Goal: Answer question/provide support

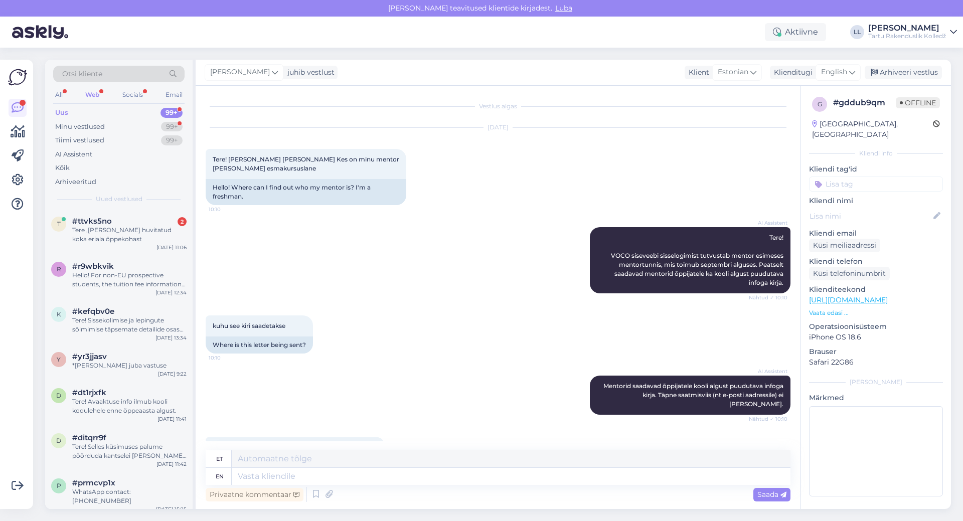
scroll to position [367, 0]
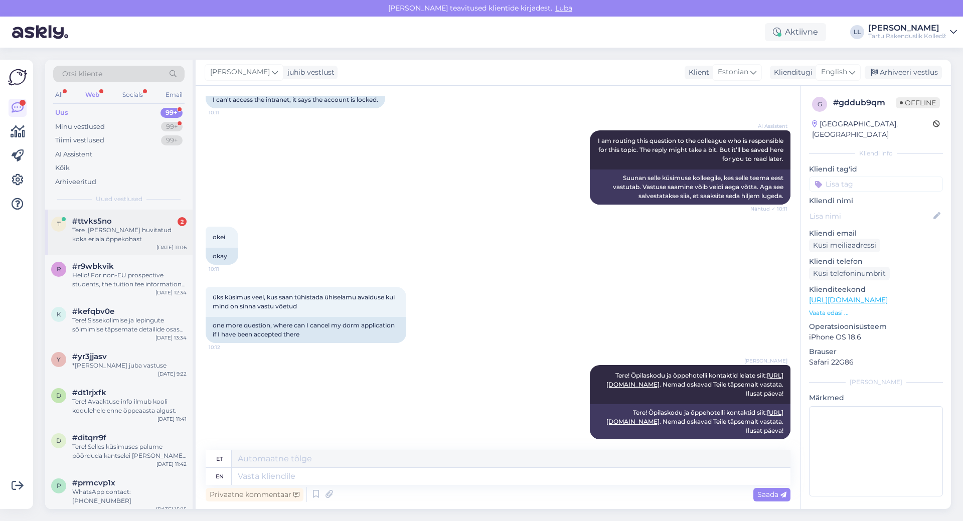
click at [127, 236] on div "Tere ,[PERSON_NAME] huvitatud koka eriala õppekohast" at bounding box center [129, 235] width 114 height 18
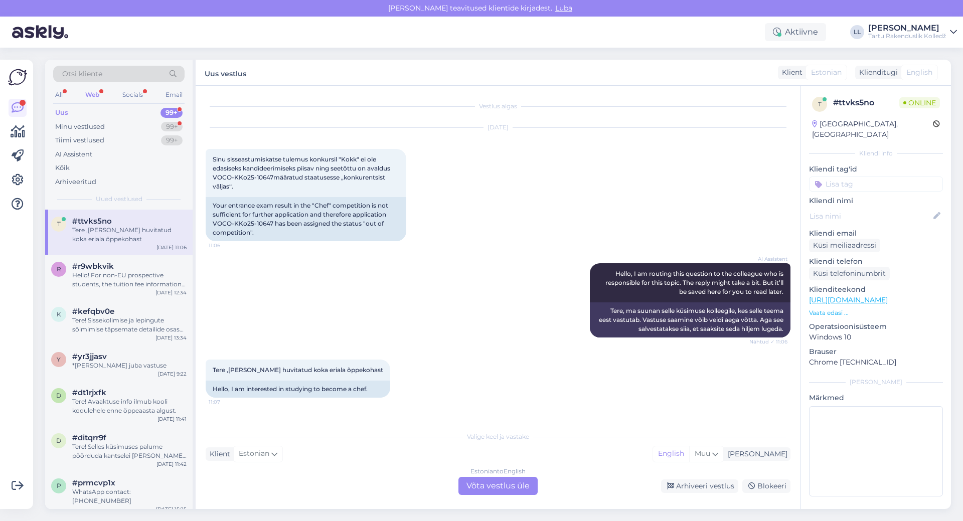
click at [498, 482] on div "Estonian to English Võta vestlus üle" at bounding box center [498, 486] width 79 height 18
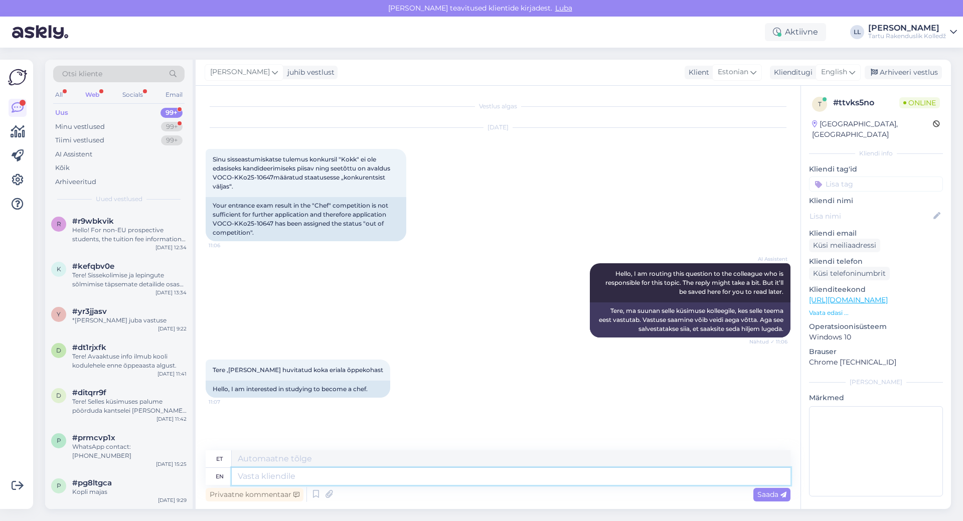
click at [470, 472] on textarea at bounding box center [511, 476] width 559 height 17
click at [217, 160] on span "Sinu sisseastumiskatse tulemus konkursil "Kokk" ei ole edasiseks kandideerimise…" at bounding box center [302, 173] width 179 height 35
click at [254, 68] on span "[PERSON_NAME]" at bounding box center [240, 72] width 60 height 11
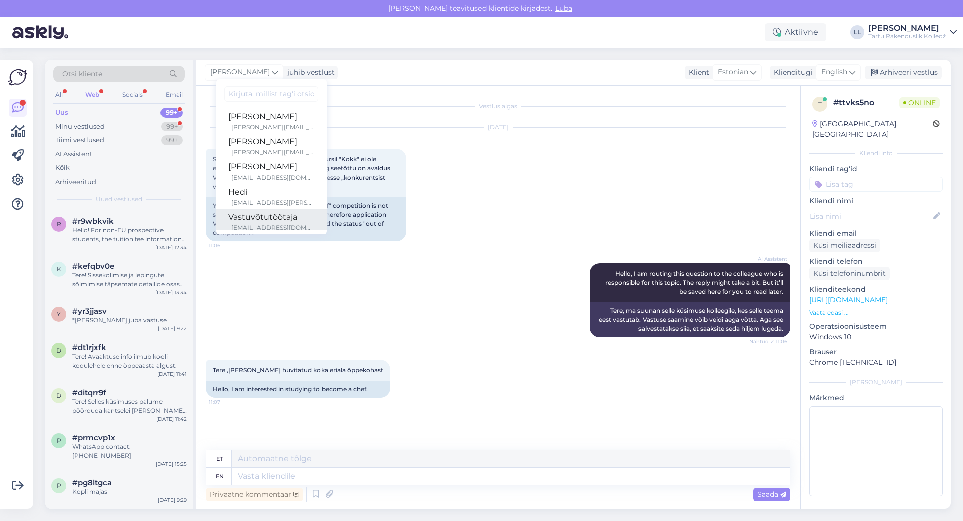
click at [238, 222] on div "Vastuvõtutöötaja" at bounding box center [271, 217] width 86 height 12
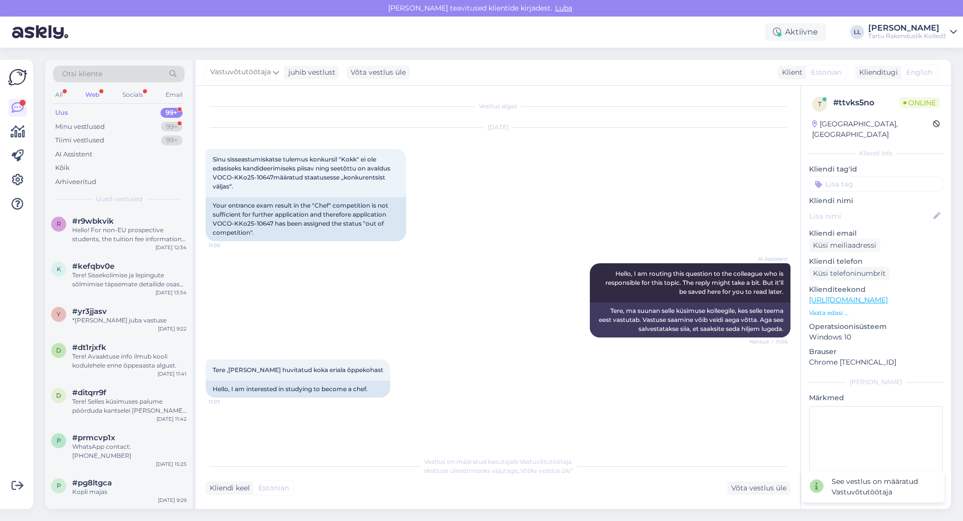
click at [86, 90] on div "Web" at bounding box center [92, 94] width 18 height 13
click at [86, 126] on div "Minu vestlused" at bounding box center [80, 127] width 50 height 10
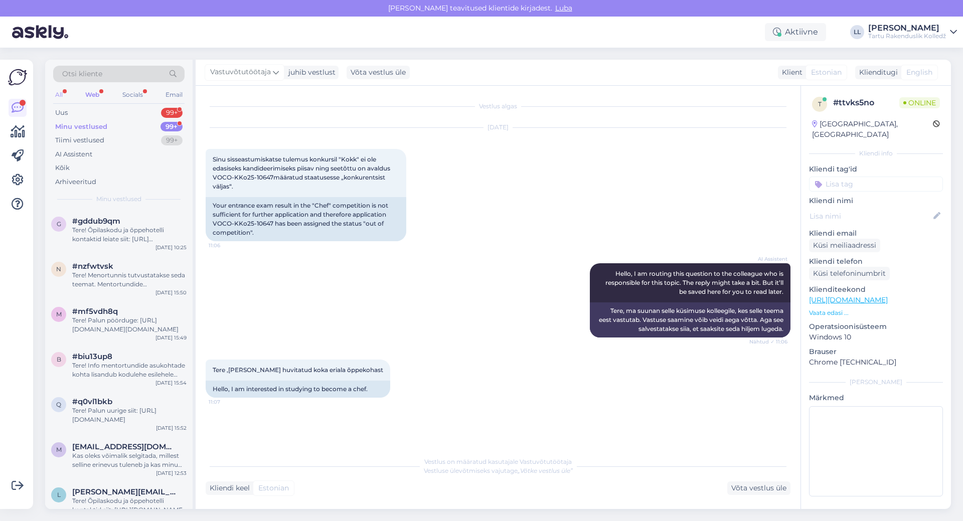
click at [58, 94] on div "All" at bounding box center [59, 94] width 12 height 13
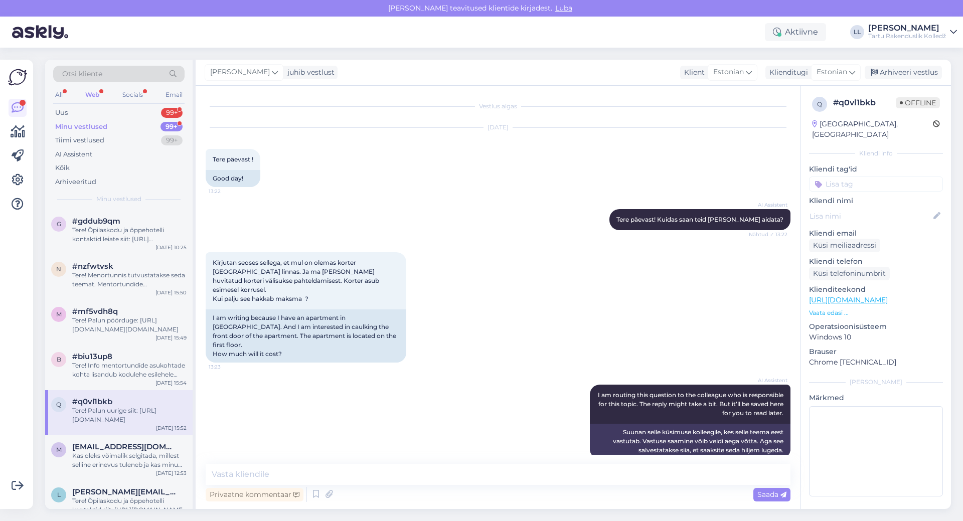
scroll to position [130, 0]
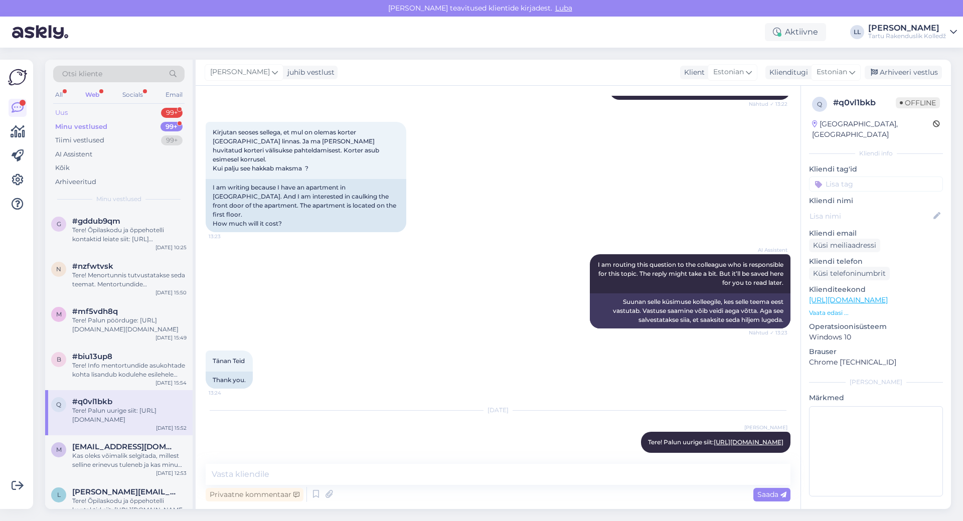
click at [65, 112] on div "Uus" at bounding box center [61, 113] width 13 height 10
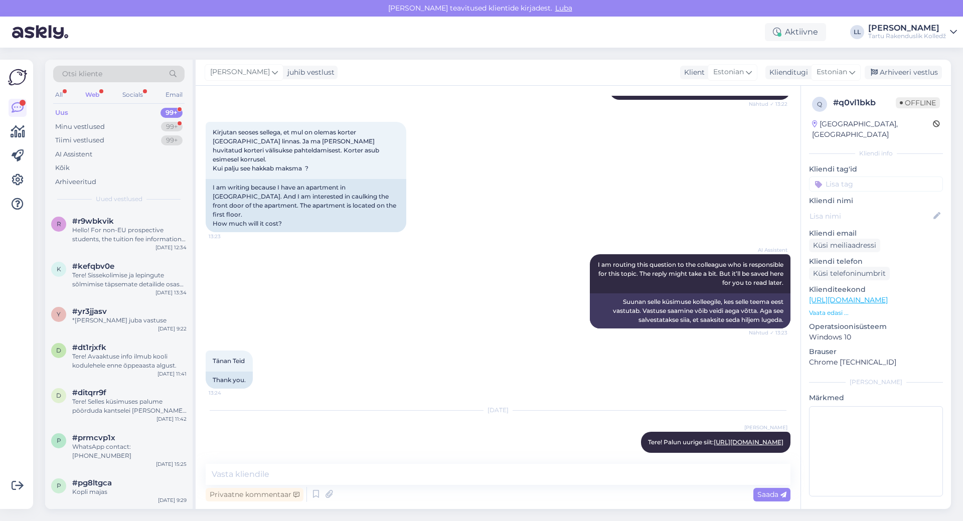
drag, startPoint x: 104, startPoint y: 283, endPoint x: 315, endPoint y: 308, distance: 211.7
click at [320, 315] on div "AI Assistent I am routing this question to the colleague who is responsible for…" at bounding box center [498, 291] width 585 height 96
click at [94, 93] on div "Web" at bounding box center [92, 94] width 18 height 13
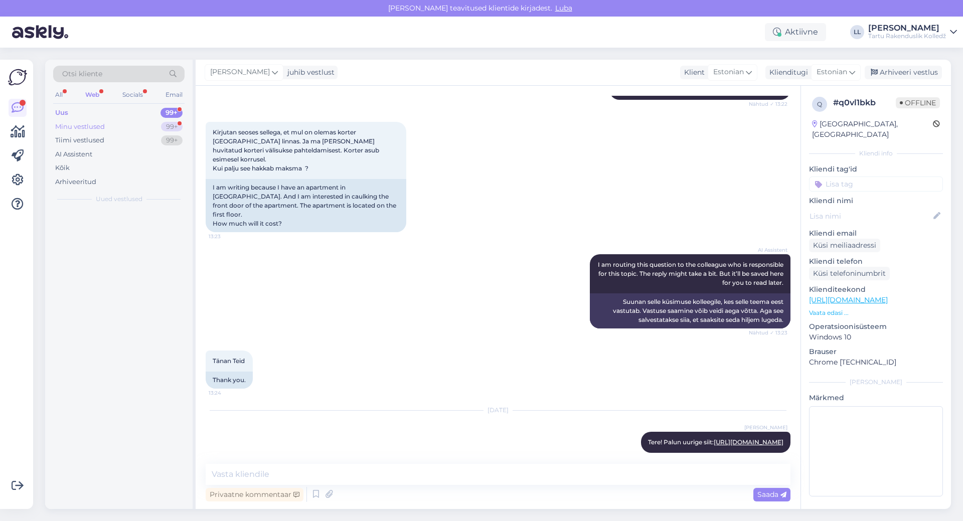
click at [95, 131] on div "Minu vestlused 99+" at bounding box center [118, 127] width 131 height 14
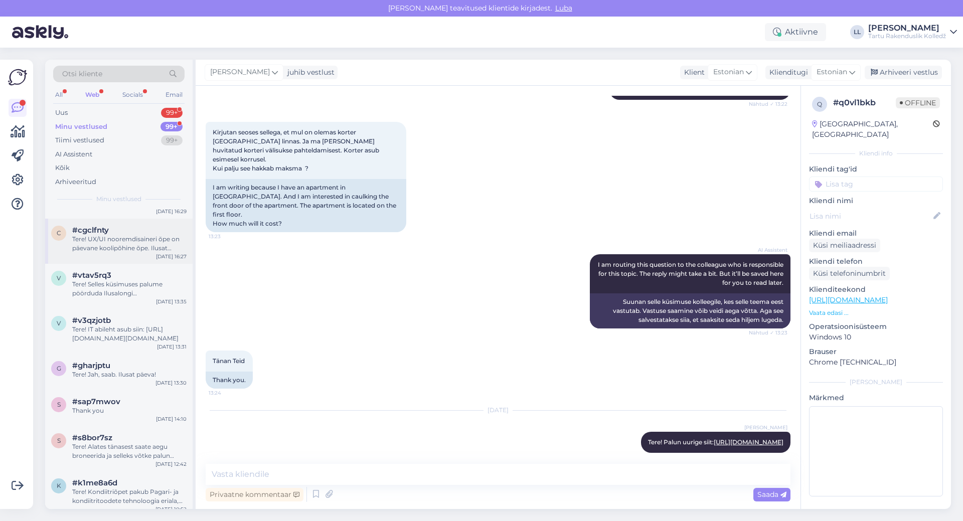
scroll to position [1154, 0]
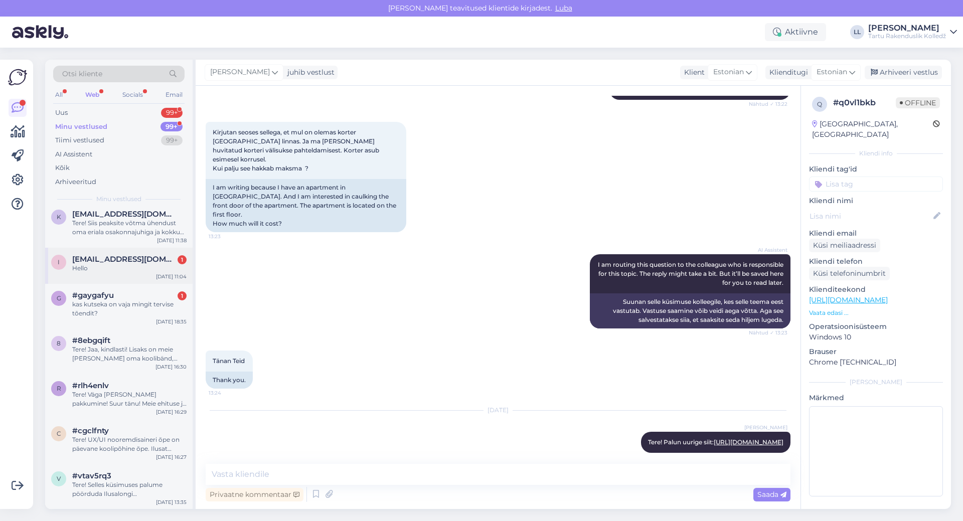
click at [152, 267] on div "Hello" at bounding box center [129, 268] width 114 height 9
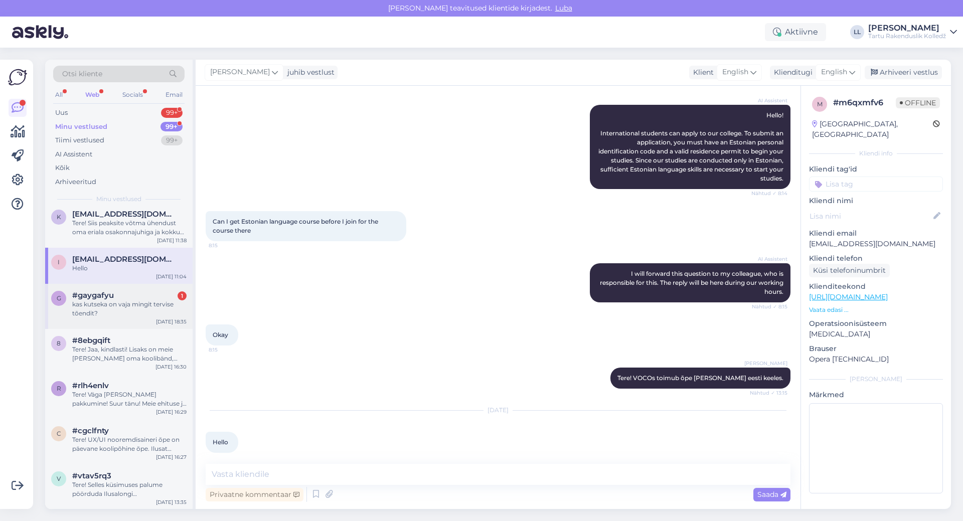
click at [131, 300] on div "#gaygafyu 1" at bounding box center [129, 295] width 114 height 9
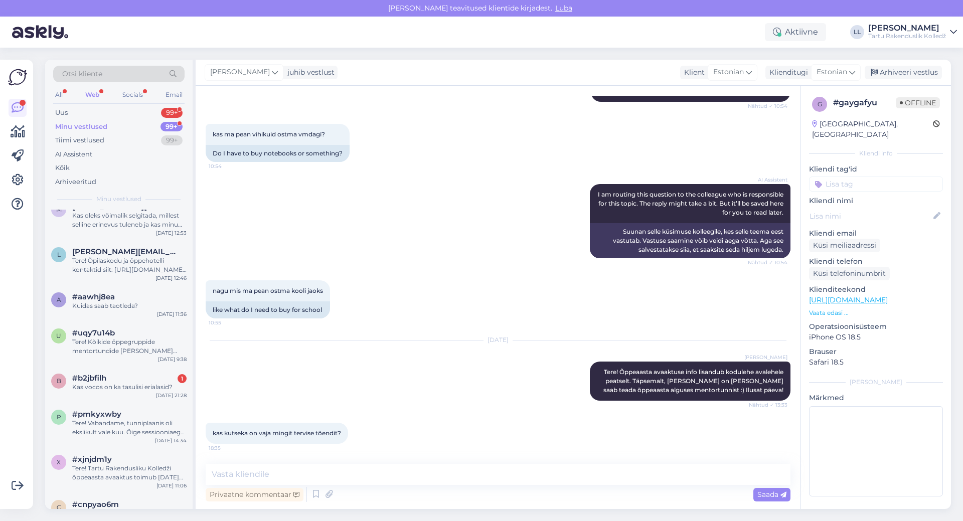
scroll to position [251, 0]
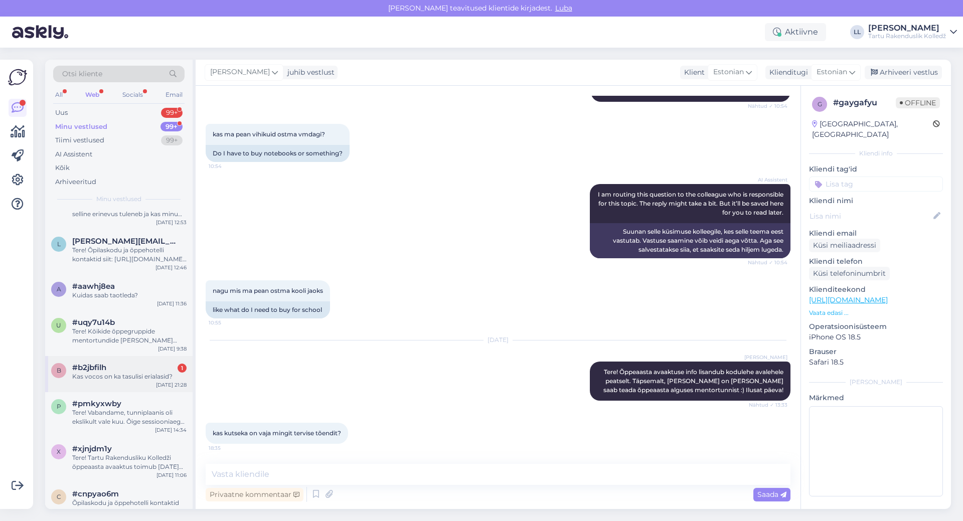
click at [114, 372] on div "#b2jbfilh 1" at bounding box center [129, 367] width 114 height 9
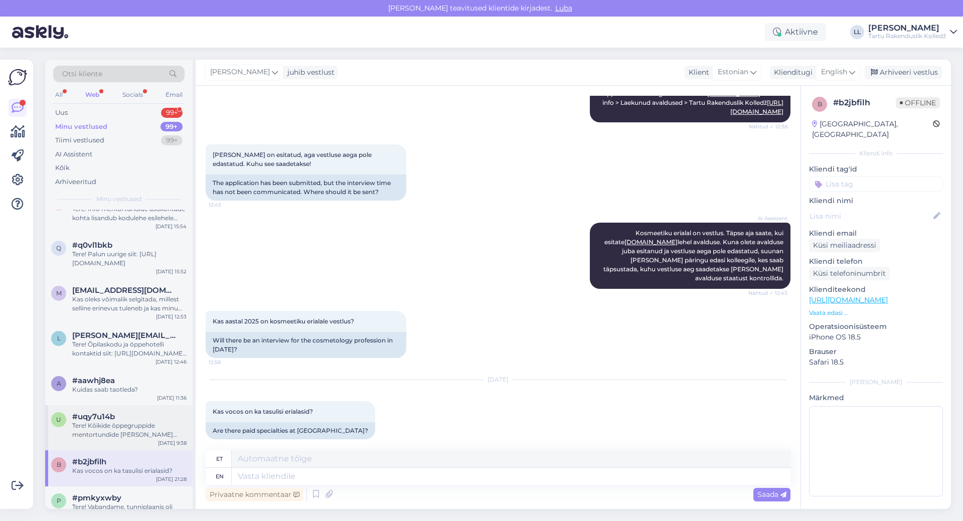
scroll to position [0, 0]
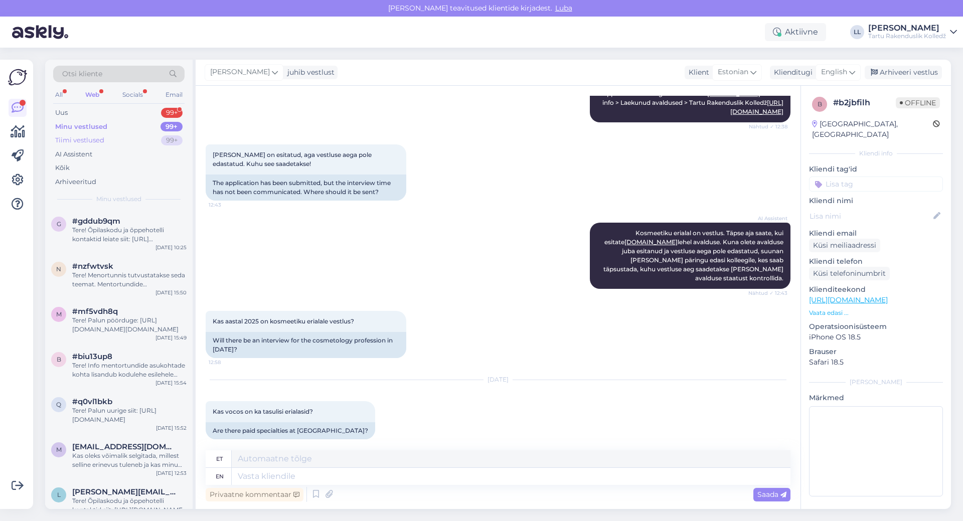
click at [88, 141] on div "Tiimi vestlused" at bounding box center [79, 140] width 49 height 10
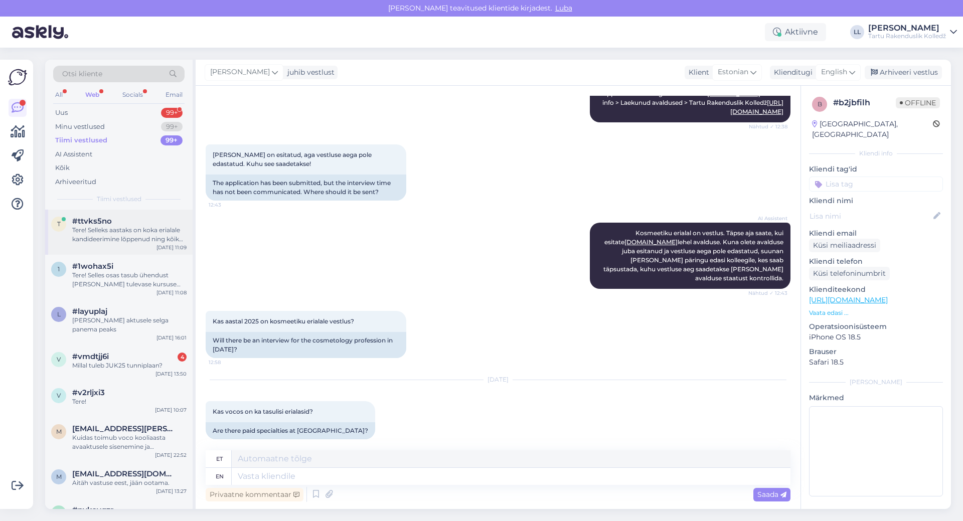
click at [111, 229] on div "Tere! Selleks aastaks on koka erialale kandideerimine lõppenud ning kõik õppeko…" at bounding box center [129, 235] width 114 height 18
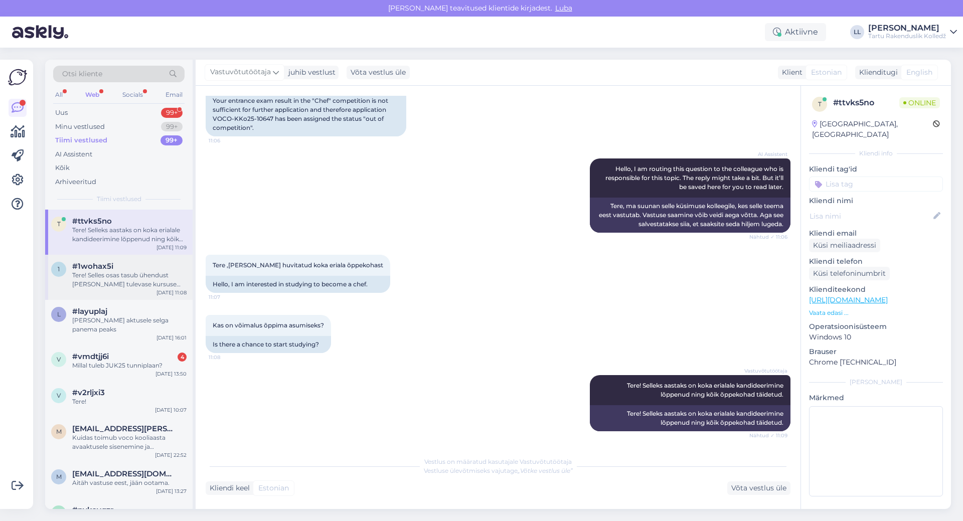
click at [104, 274] on div "Tere! Selles osas tasub ühendust [PERSON_NAME] tulevase kursuse mentoriga. Tema…" at bounding box center [129, 280] width 114 height 18
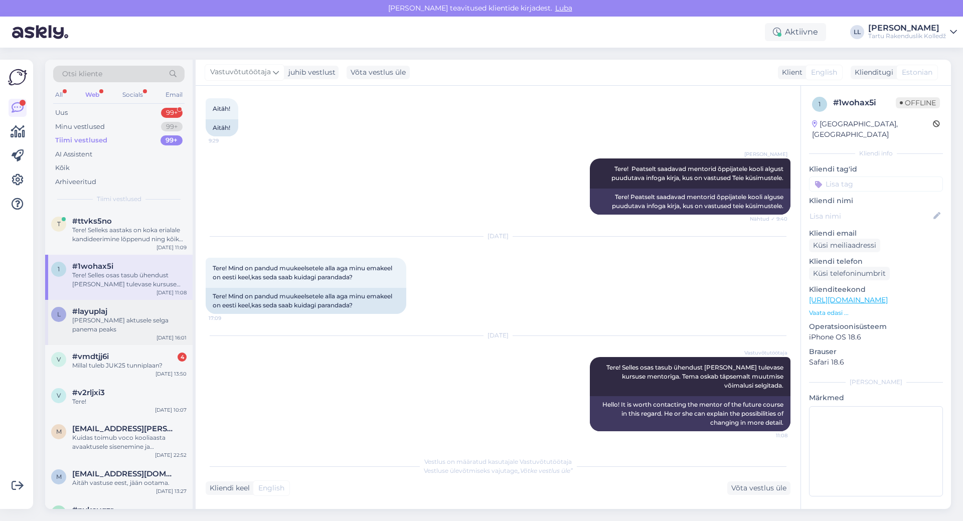
click at [120, 315] on div "#layuplaj" at bounding box center [129, 311] width 114 height 9
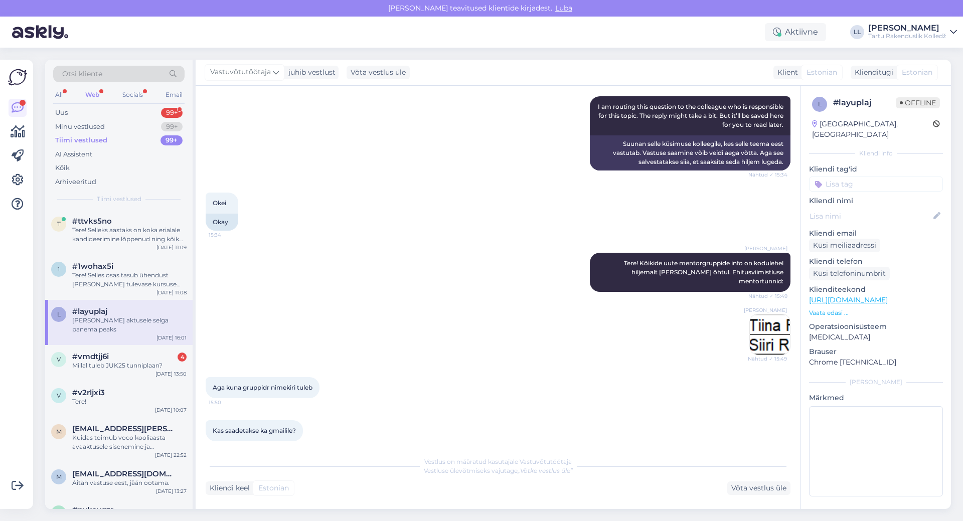
scroll to position [269, 0]
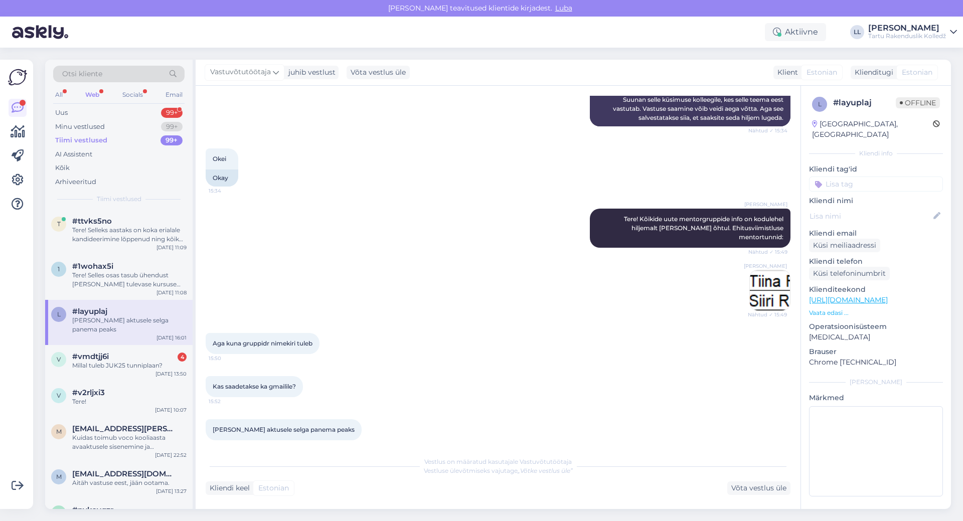
drag, startPoint x: 135, startPoint y: 316, endPoint x: 91, endPoint y: 89, distance: 231.0
click at [91, 89] on div "Web" at bounding box center [92, 94] width 18 height 13
